Goal: Find specific page/section: Find specific page/section

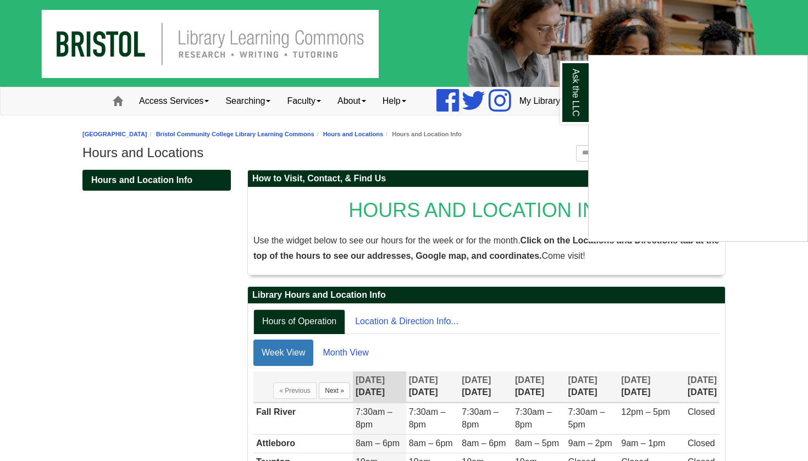
click at [495, 134] on div "Ask the LLC" at bounding box center [404, 230] width 808 height 461
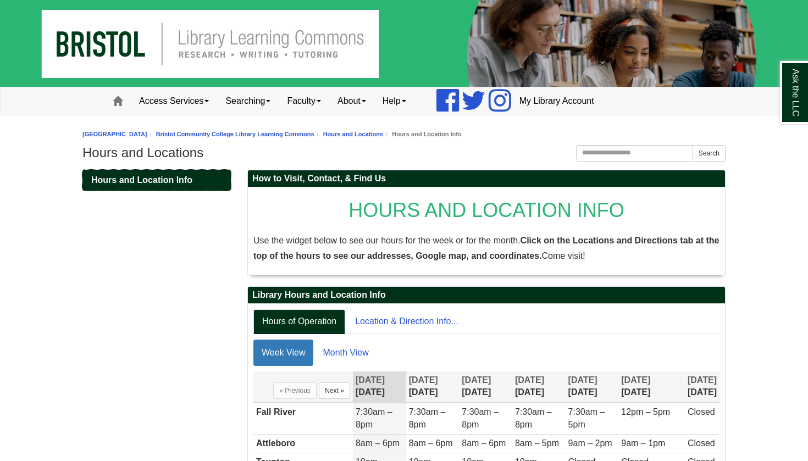
click at [194, 184] on link "Hours and Location Info" at bounding box center [156, 180] width 148 height 21
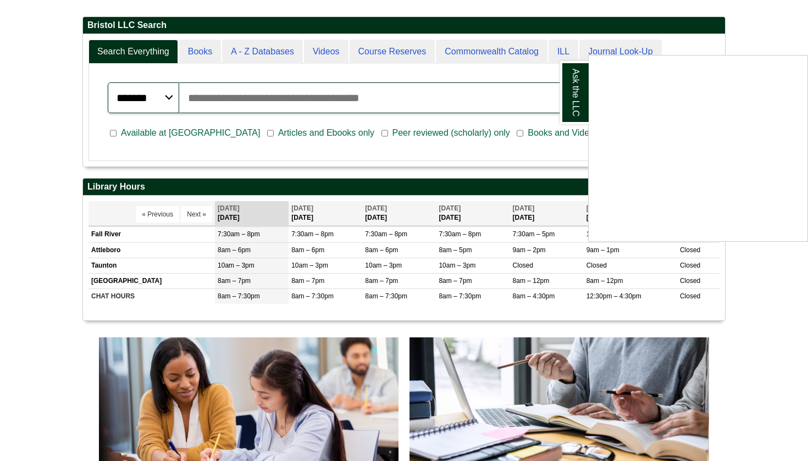
scroll to position [266, 0]
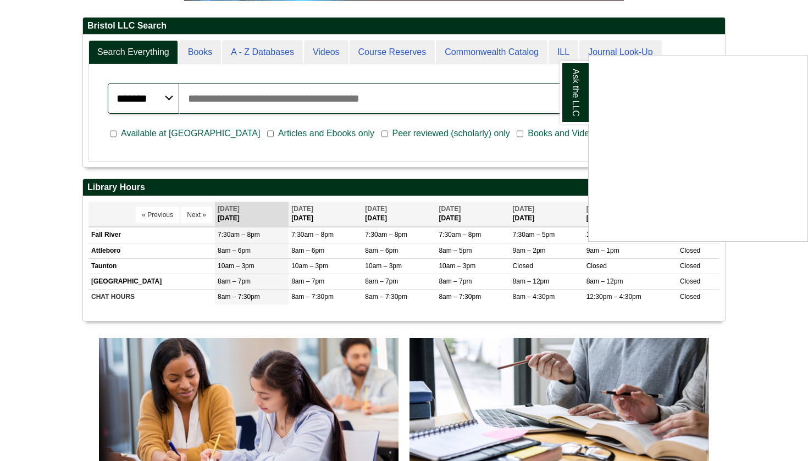
click at [454, 162] on div "Ask the LLC" at bounding box center [404, 230] width 808 height 461
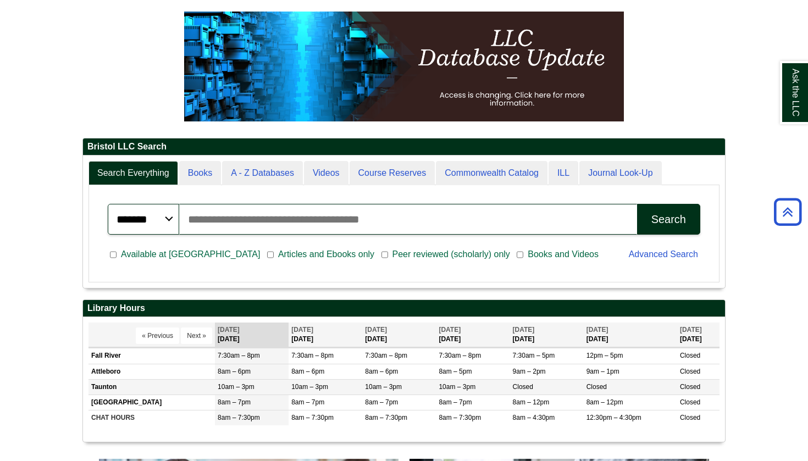
scroll to position [134, 0]
